Goal: Task Accomplishment & Management: Complete application form

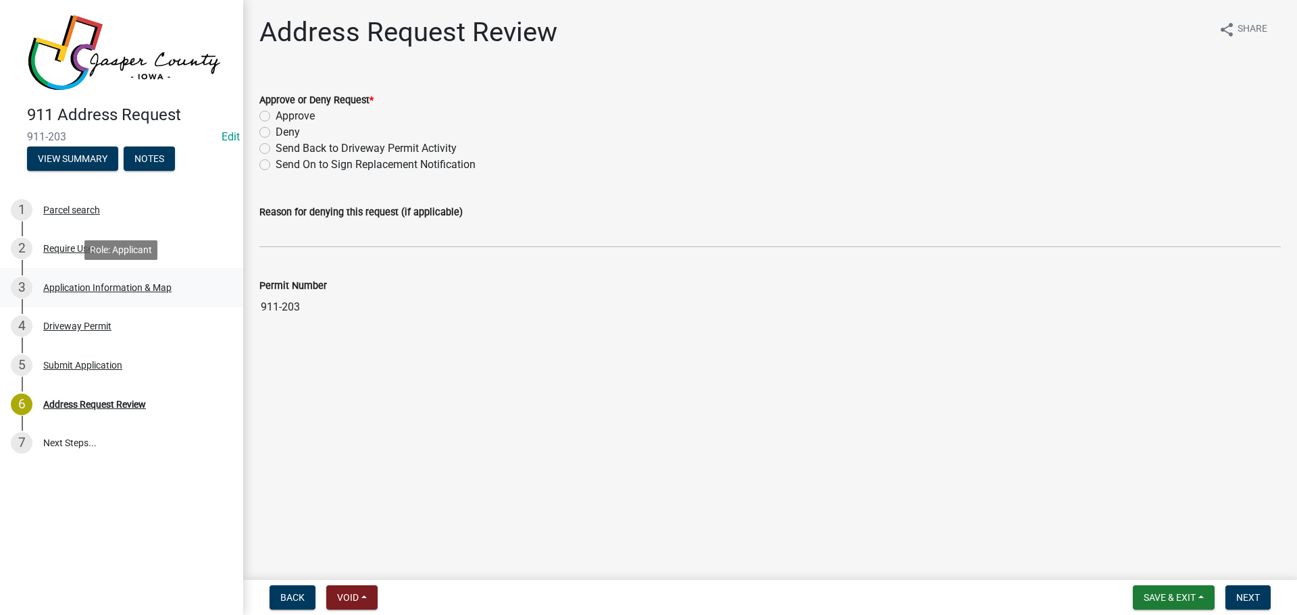
click at [88, 285] on div "Application Information & Map" at bounding box center [107, 287] width 128 height 9
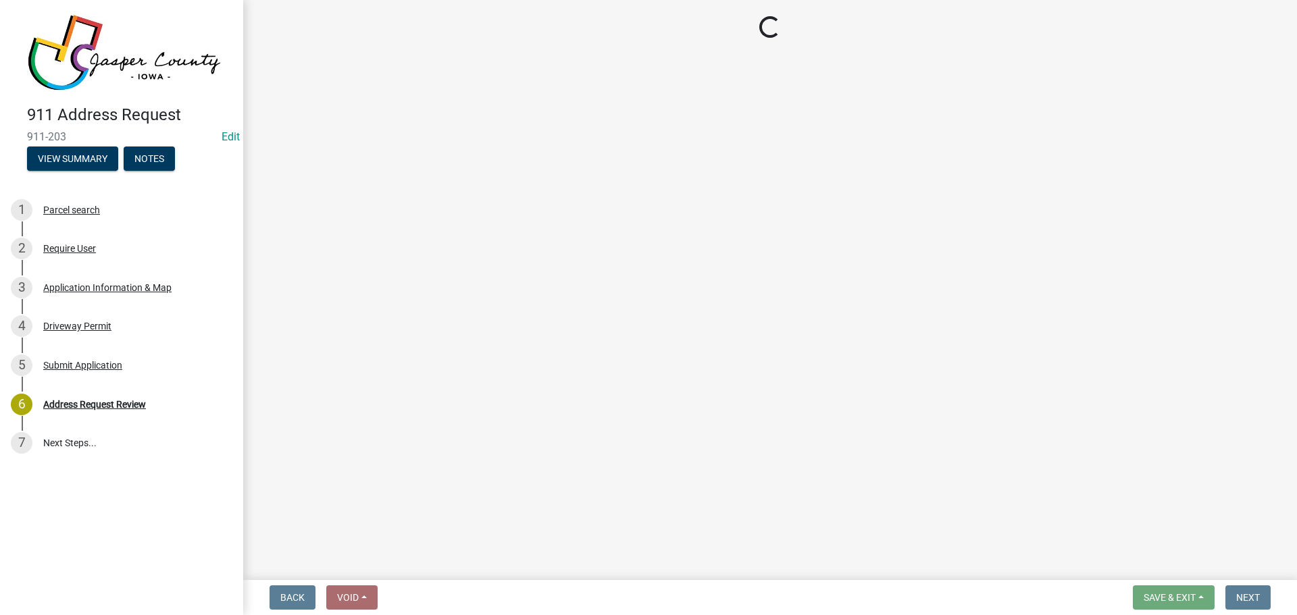
select select "8c9f72c0-74df-4c4d-8cba-3f33558a5314"
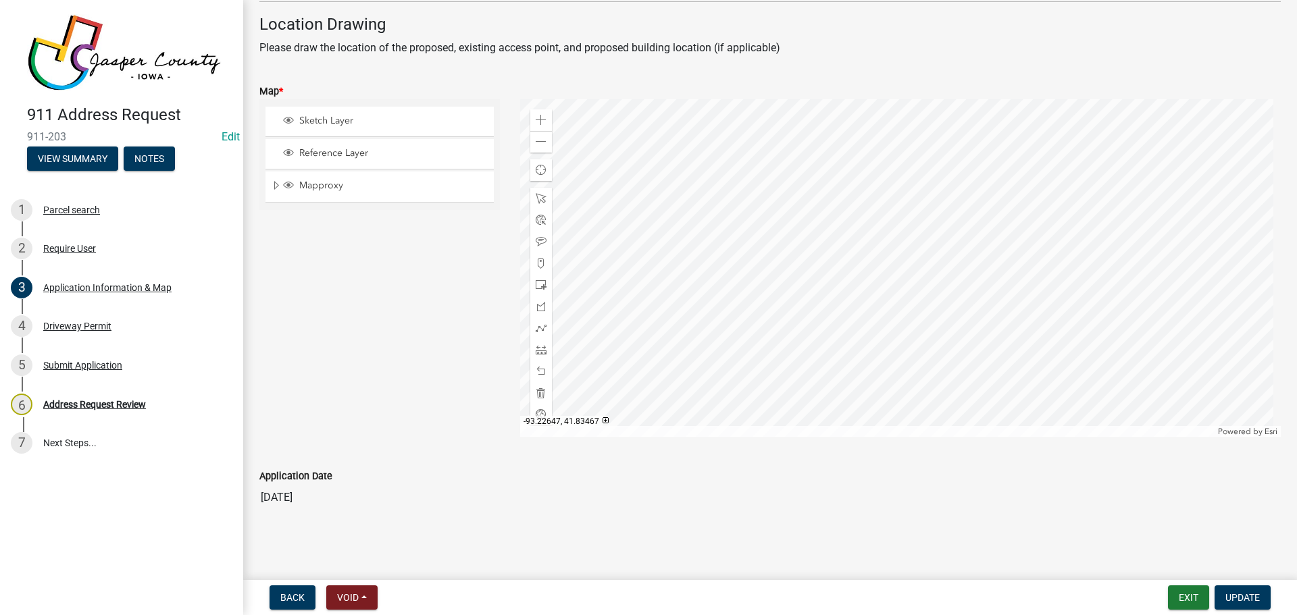
scroll to position [819, 0]
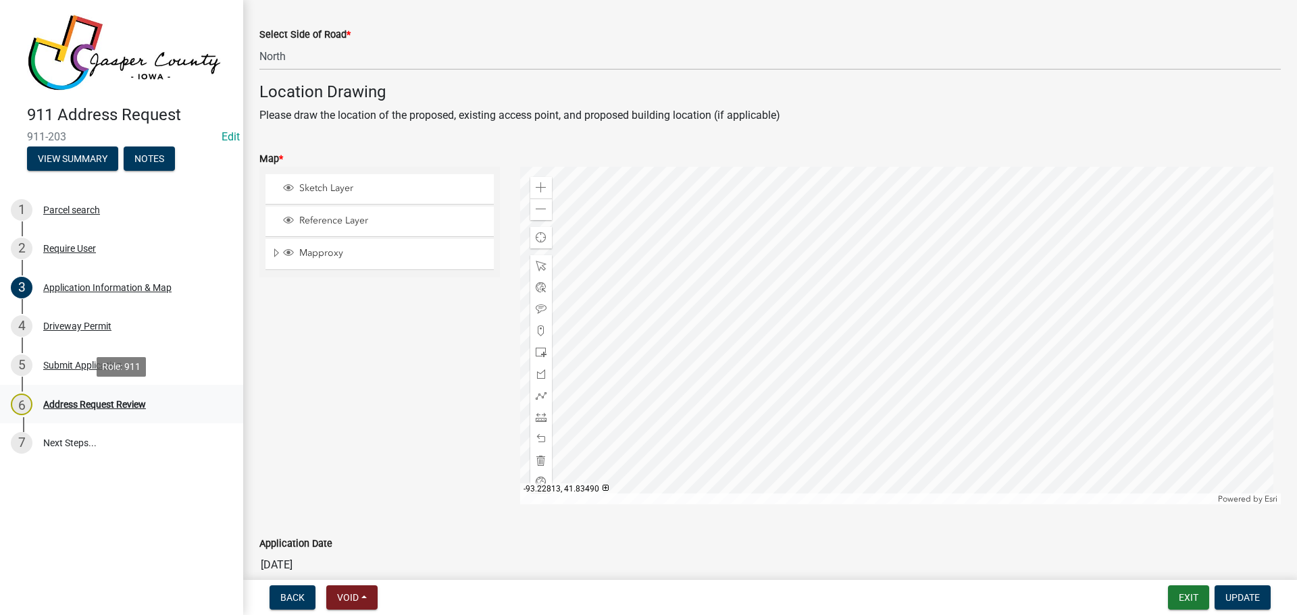
click at [98, 407] on div "Address Request Review" at bounding box center [94, 404] width 103 height 9
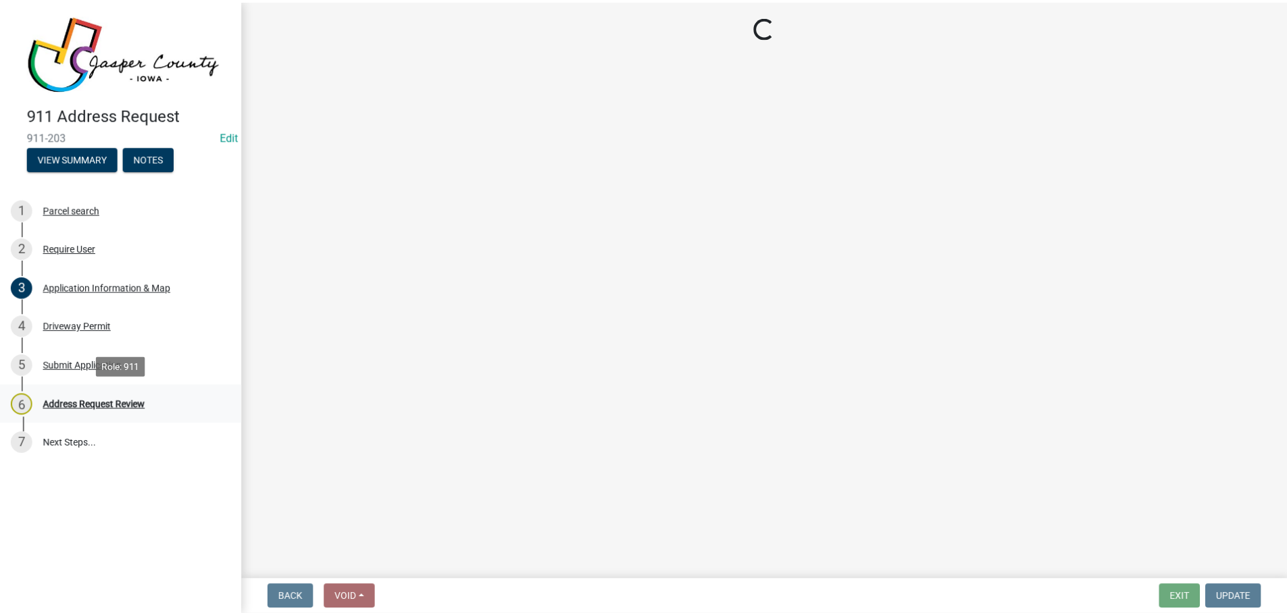
scroll to position [0, 0]
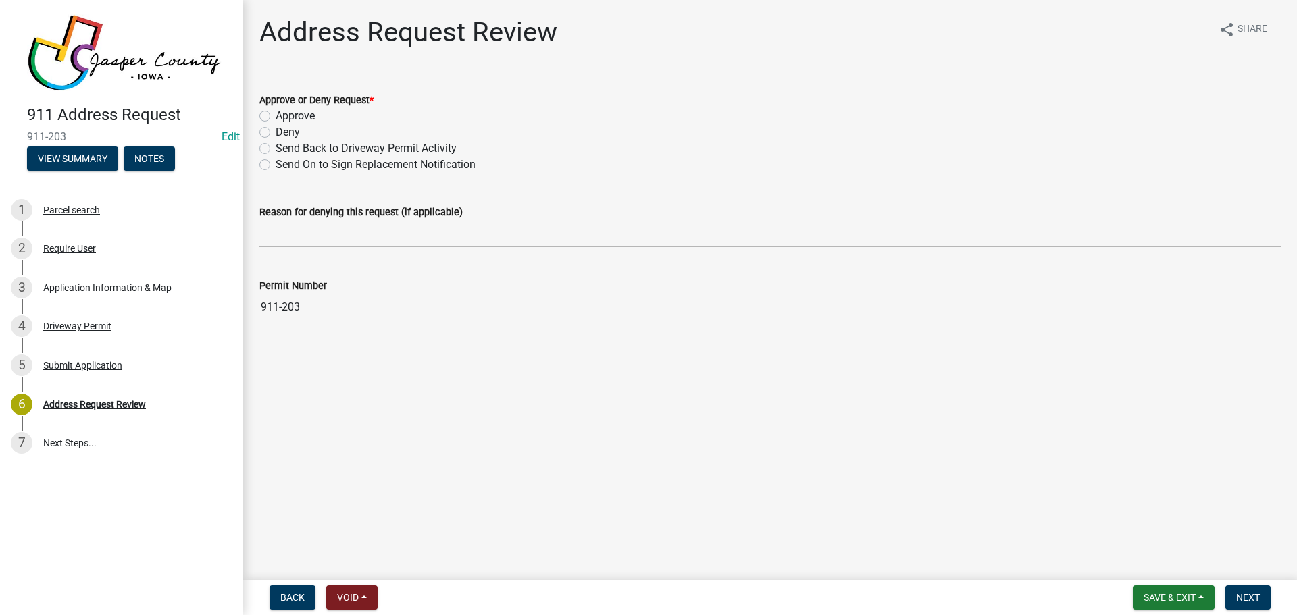
click at [300, 120] on label "Approve" at bounding box center [295, 116] width 39 height 16
click at [284, 117] on input "Approve" at bounding box center [280, 112] width 9 height 9
radio input "true"
click at [1153, 598] on span "Save & Exit" at bounding box center [1169, 597] width 52 height 11
click at [1245, 596] on span "Next" at bounding box center [1248, 597] width 24 height 11
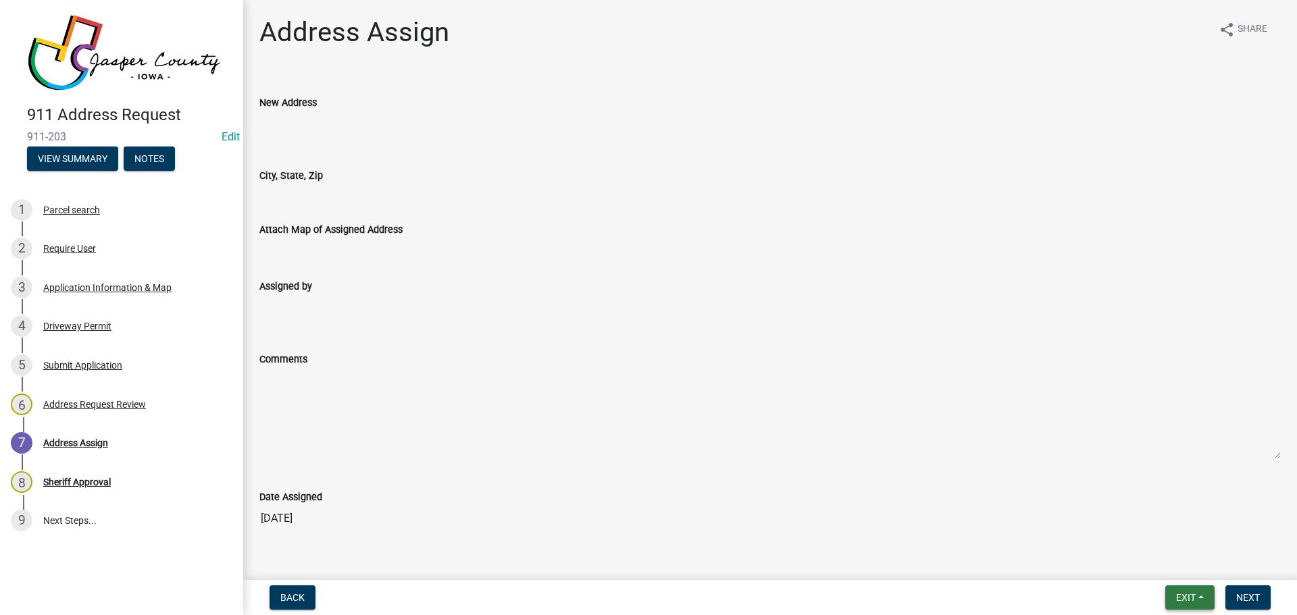
click at [1168, 598] on button "Exit" at bounding box center [1189, 598] width 49 height 24
click at [1162, 559] on button "Save & Exit" at bounding box center [1160, 562] width 108 height 32
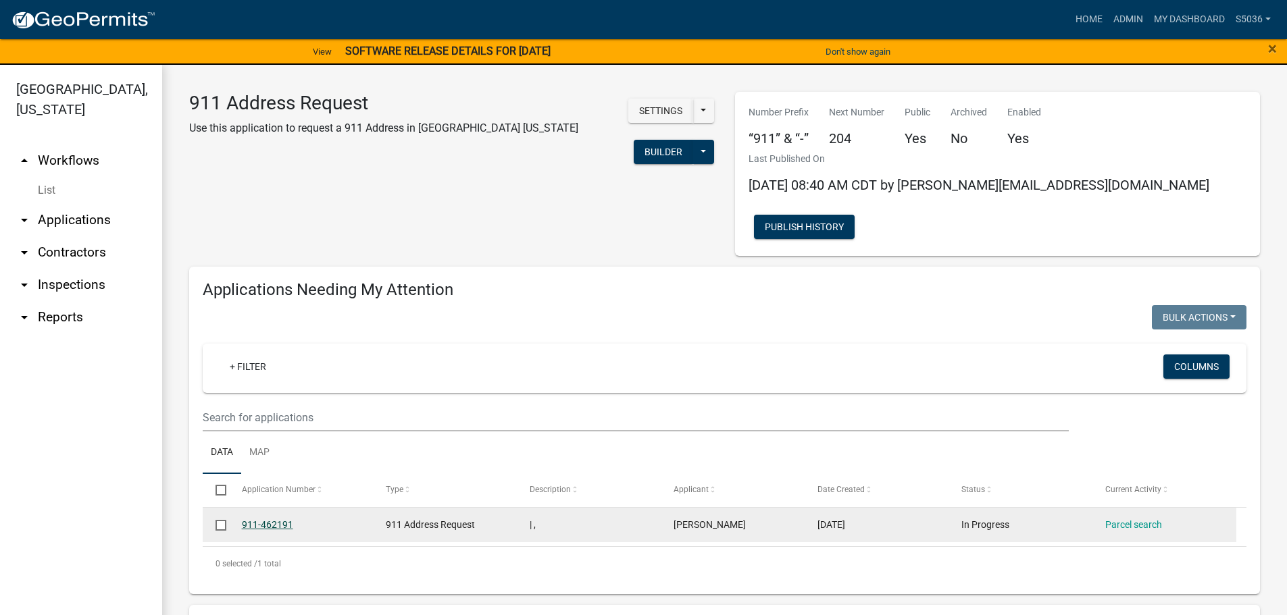
click at [273, 519] on link "911-462191" at bounding box center [267, 524] width 51 height 11
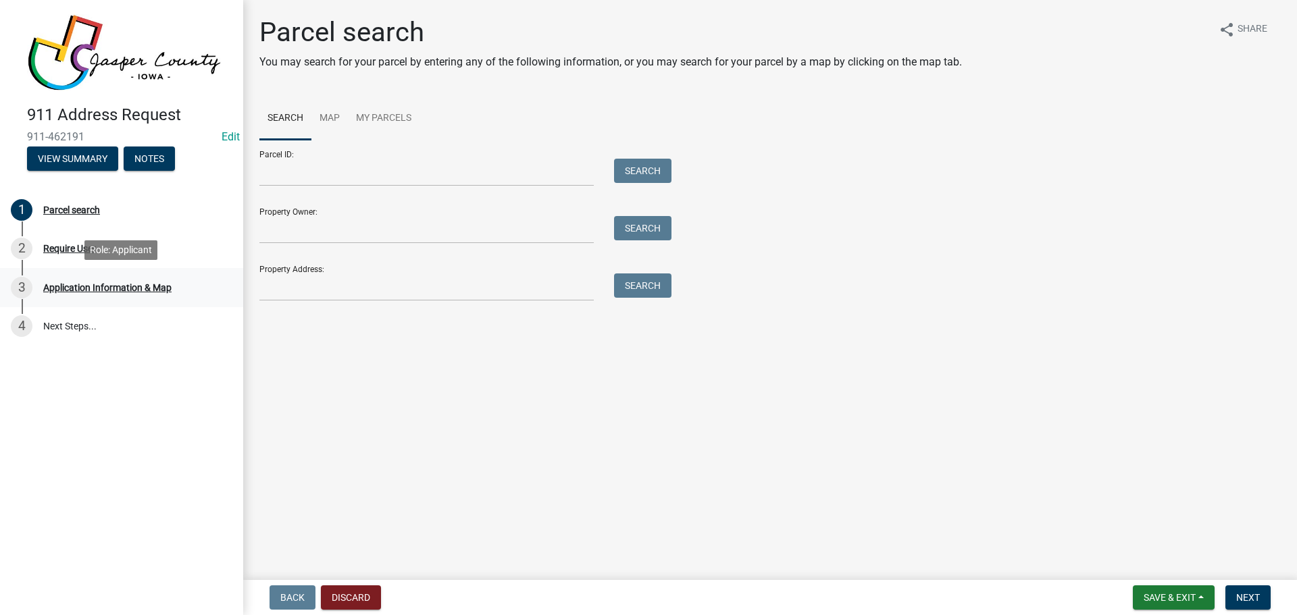
click at [158, 291] on div "Application Information & Map" at bounding box center [107, 287] width 128 height 9
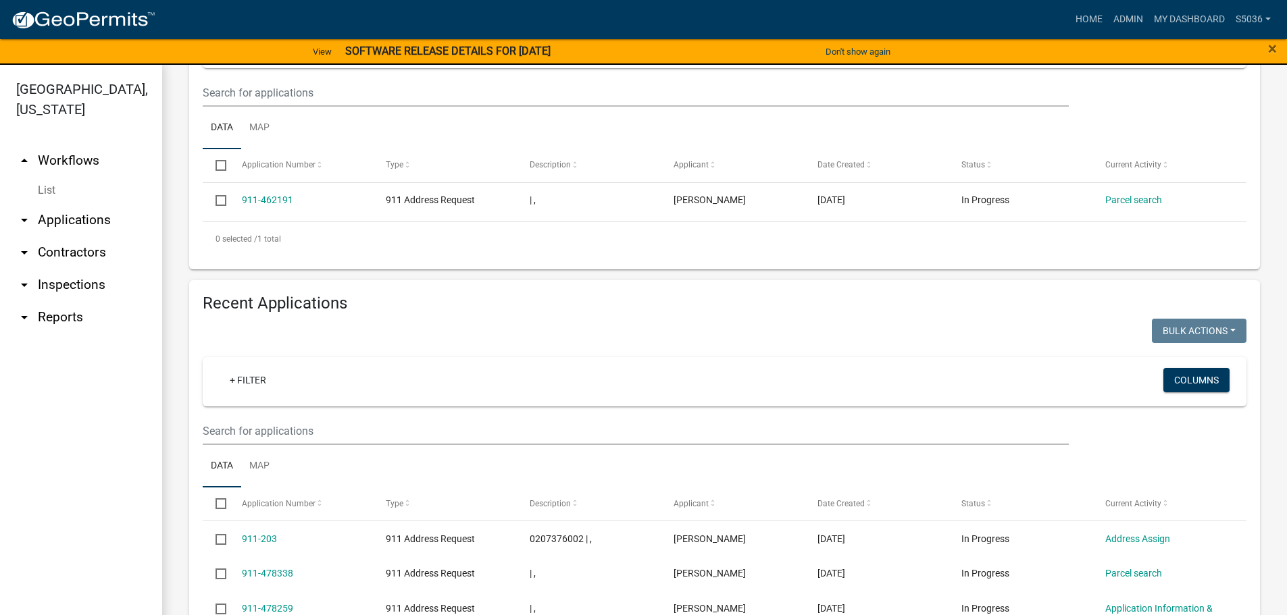
scroll to position [338, 0]
